Goal: Download file/media

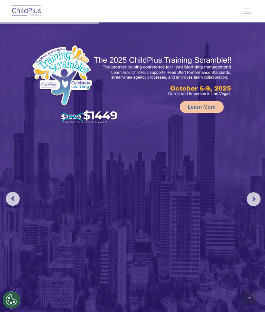
scroll to position [1018, 0]
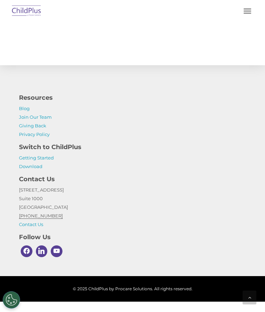
select select "MEDIUM"
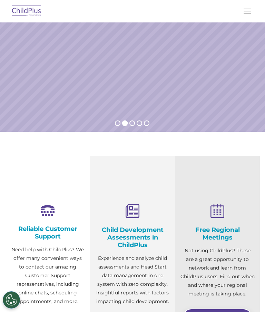
select select "MEDIUM"
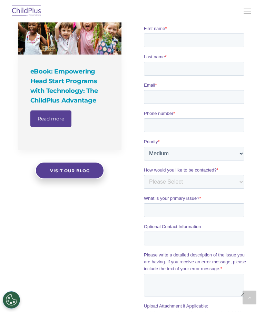
scroll to position [651, 0]
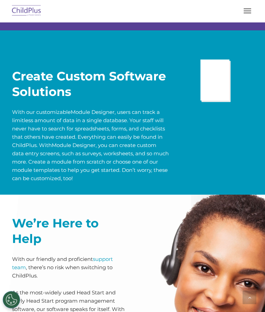
scroll to position [1624, 0]
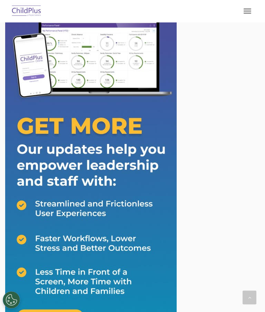
scroll to position [1223, 0]
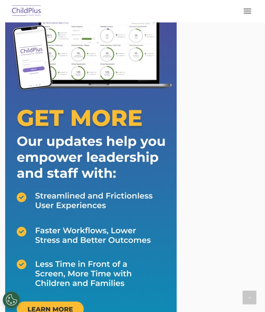
click at [47, 307] on img at bounding box center [91, 158] width 172 height 354
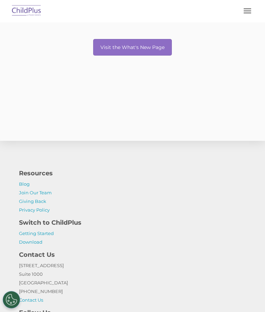
scroll to position [212, 0]
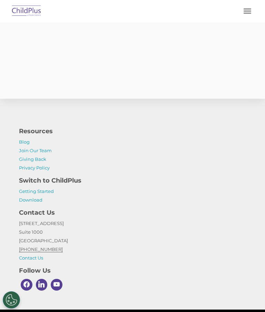
click at [31, 203] on link "Download" at bounding box center [30, 200] width 23 height 6
